Goal: Find specific page/section: Find specific page/section

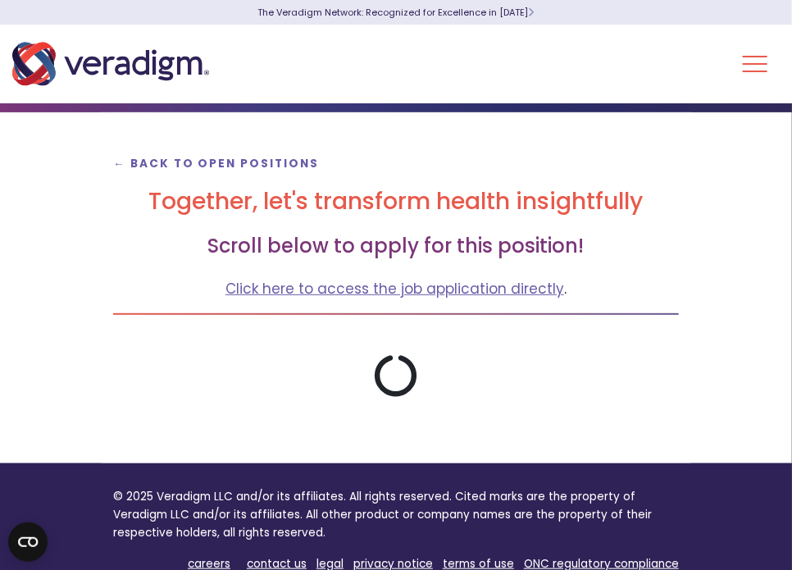
scroll to position [82, 0]
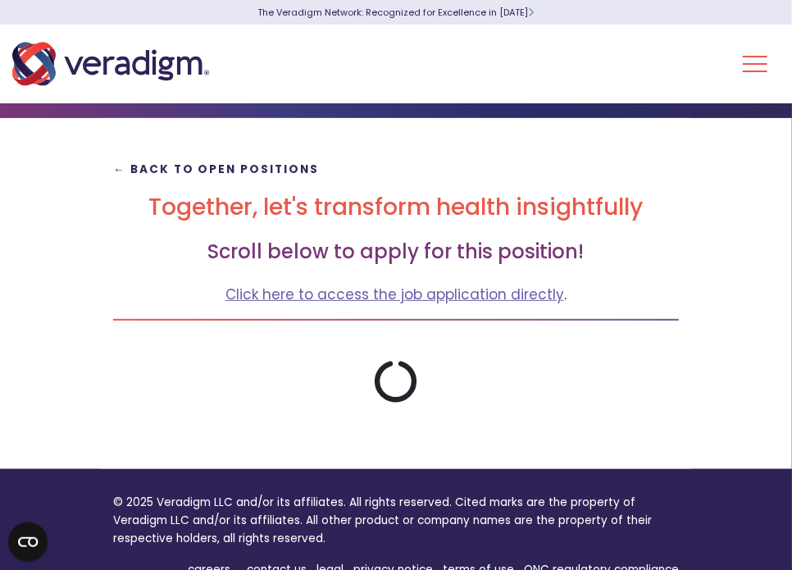
click at [218, 174] on strong "← Back to Open Positions" at bounding box center [216, 170] width 207 height 16
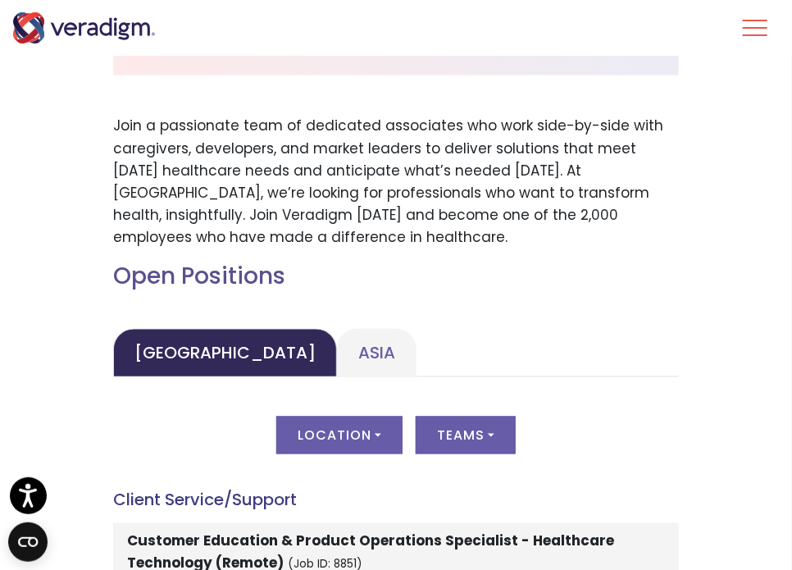
scroll to position [738, 0]
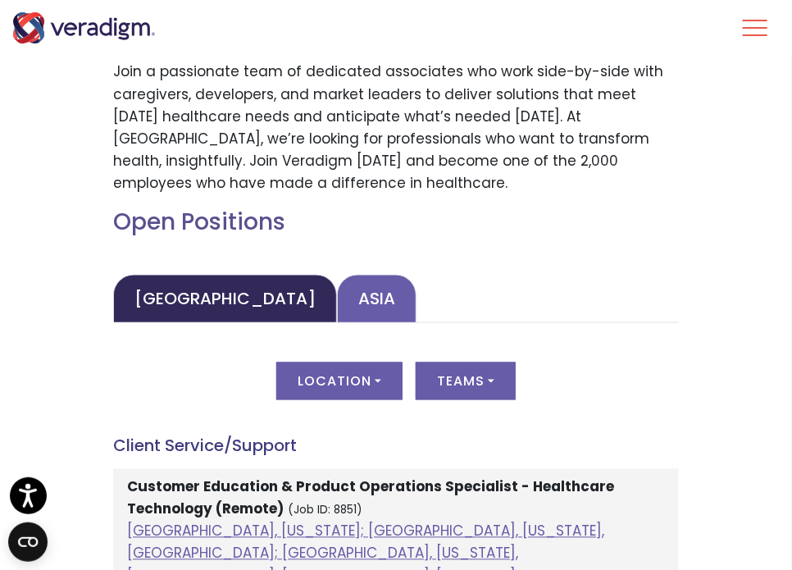
click at [337, 302] on link "Asia" at bounding box center [377, 299] width 80 height 48
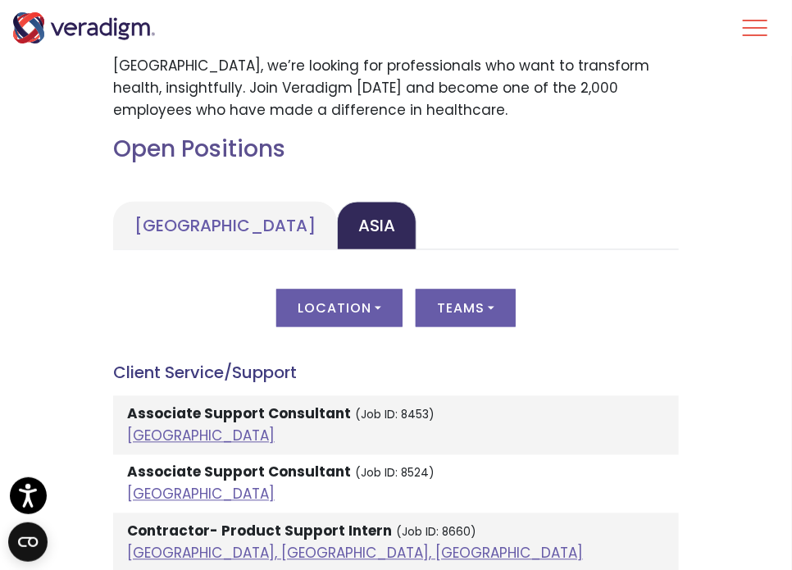
scroll to position [820, 0]
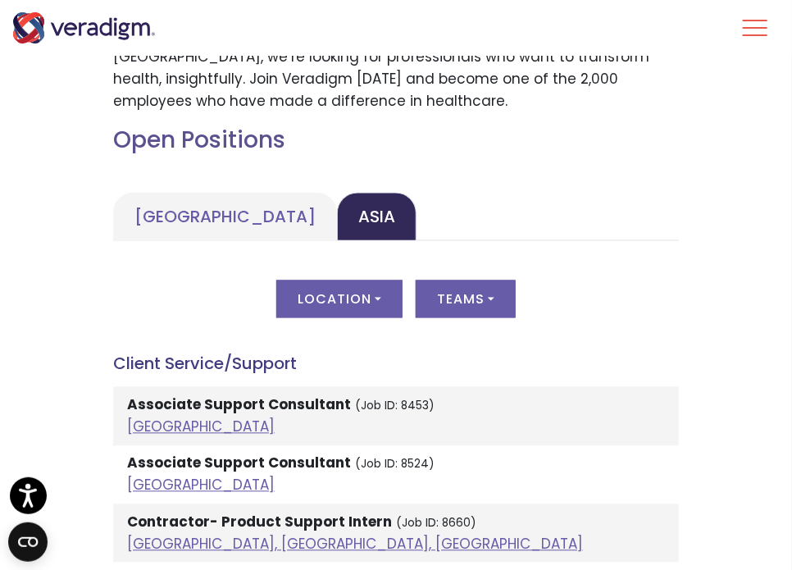
click at [388, 326] on div "Location All India Pune, Maharashtra, India Vadodara, Gujarat, India Teams All …" at bounding box center [396, 309] width 566 height 57
click at [384, 304] on button "Location" at bounding box center [339, 300] width 126 height 38
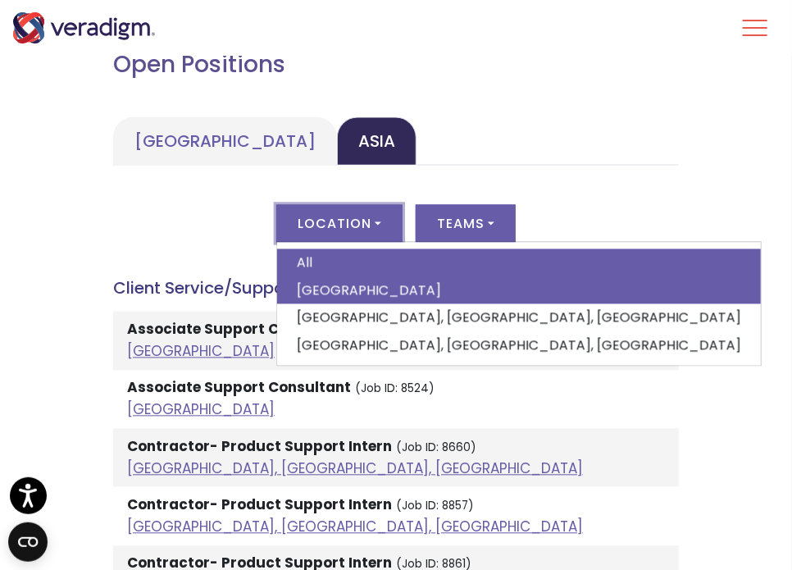
scroll to position [902, 0]
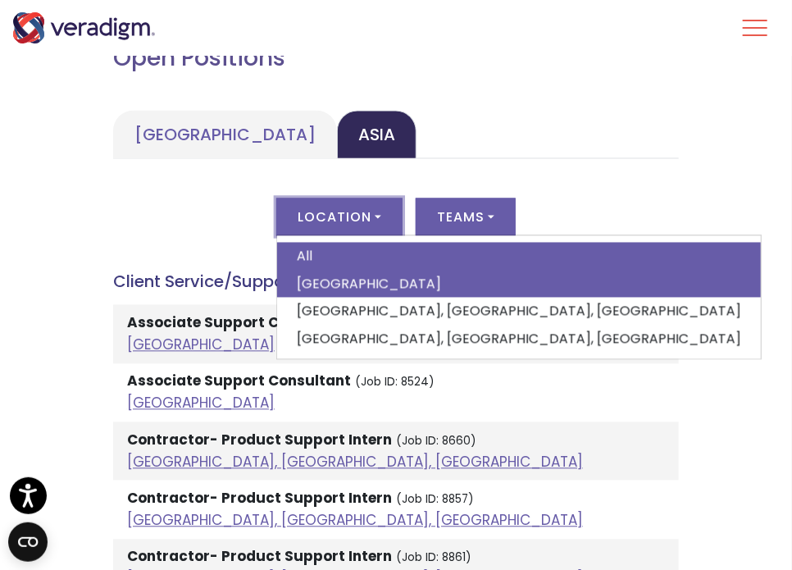
click at [340, 288] on link "India" at bounding box center [519, 285] width 484 height 28
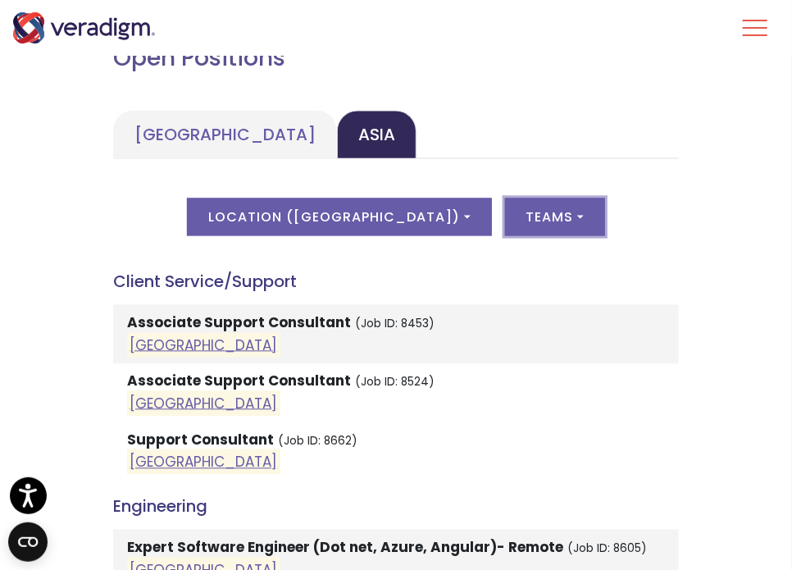
click at [505, 229] on button "Teams" at bounding box center [555, 218] width 100 height 38
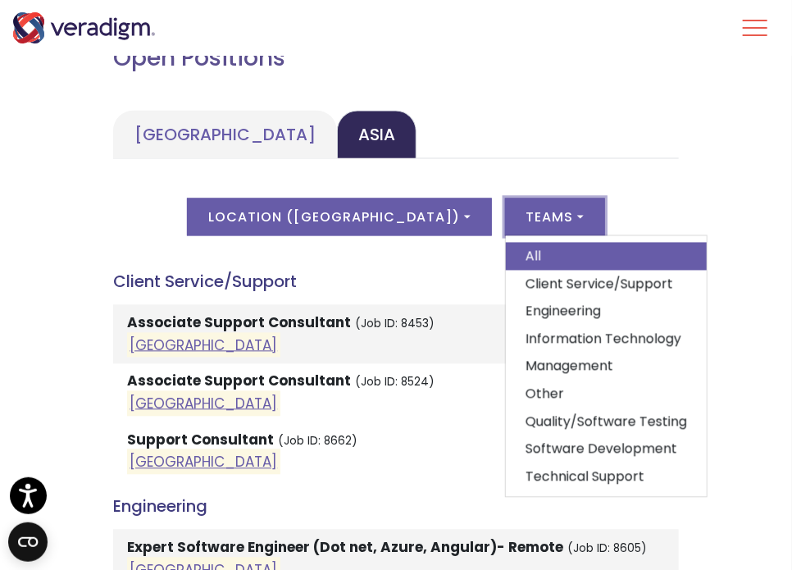
click at [631, 217] on div "Location ( India ) All India Pune, Maharashtra, India Vadodara, Gujarat, India …" at bounding box center [396, 227] width 566 height 57
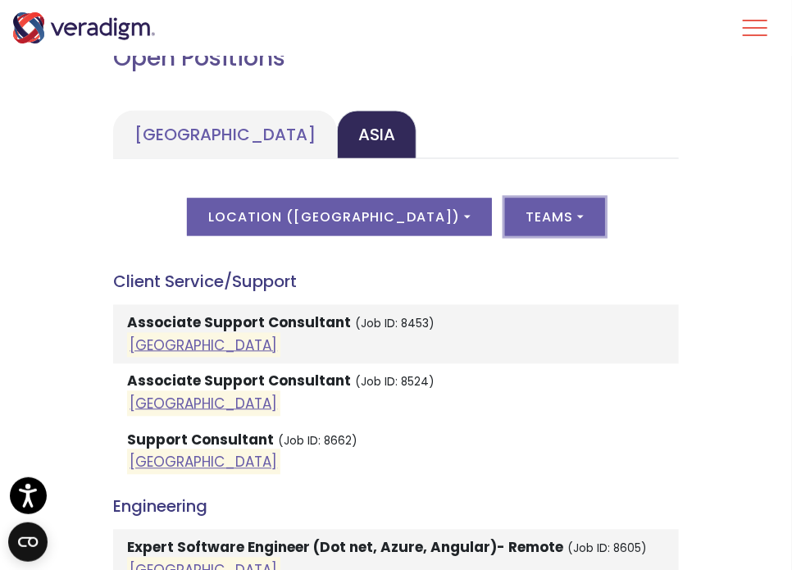
click at [537, 221] on button "Teams" at bounding box center [555, 218] width 100 height 38
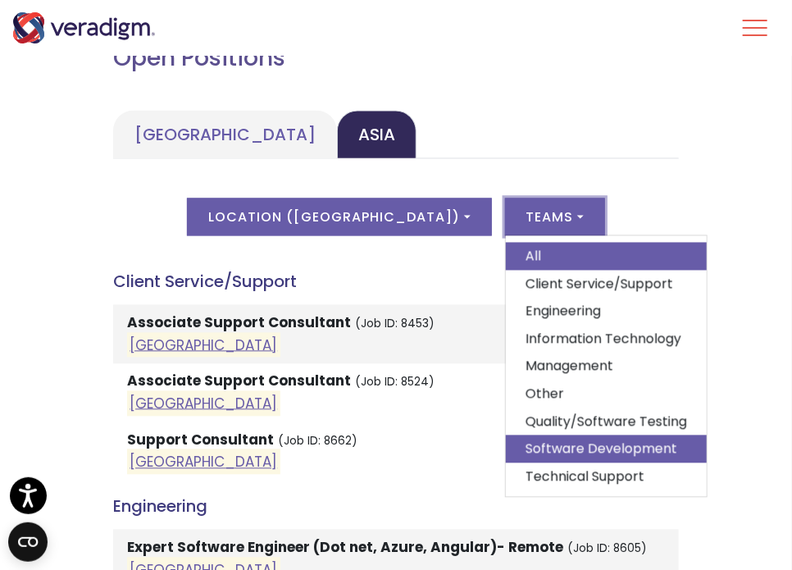
click at [520, 442] on link "Software Development" at bounding box center [606, 450] width 201 height 28
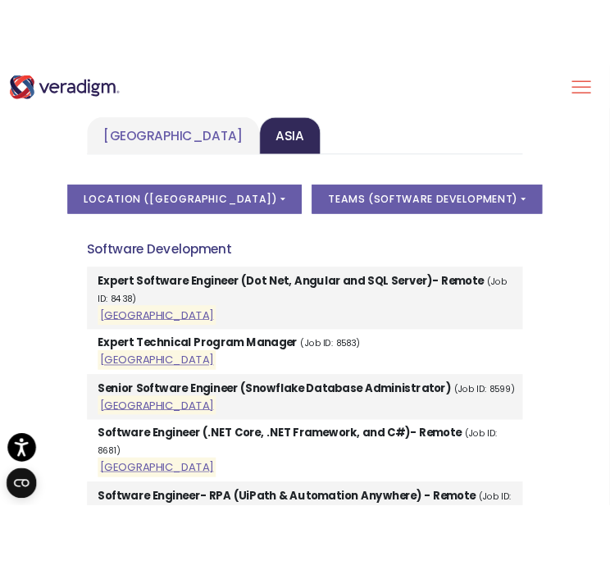
scroll to position [984, 0]
